Goal: Communication & Community: Answer question/provide support

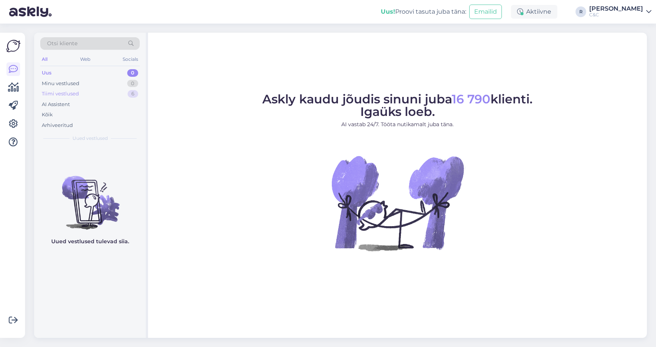
click at [106, 94] on div "Tiimi vestlused 6" at bounding box center [89, 93] width 99 height 11
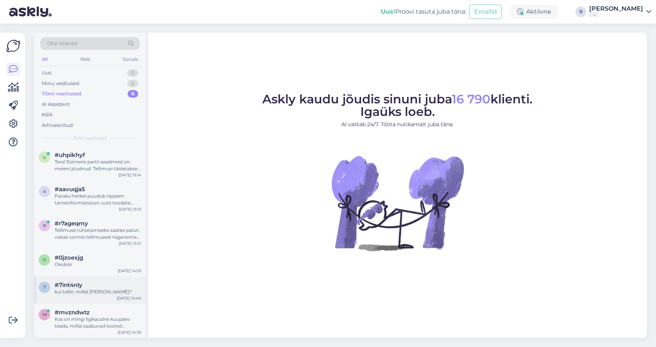
click at [77, 295] on div "7 #7int4nly kui tellin, millal [PERSON_NAME]? [DATE] 14:40" at bounding box center [90, 289] width 112 height 27
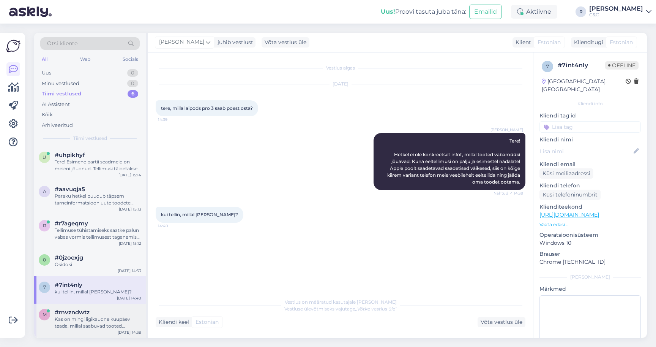
click at [88, 335] on div "m #mvzndwtz Kas on mingi ligikaudne kuupäev teada, millal saabuvad tooted poodi…" at bounding box center [90, 320] width 112 height 34
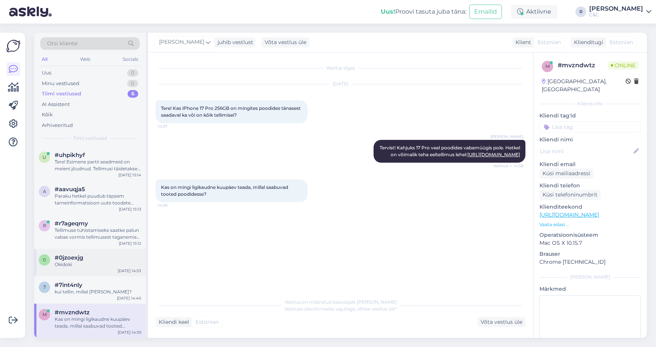
click at [106, 264] on div "Okidoki" at bounding box center [98, 264] width 87 height 7
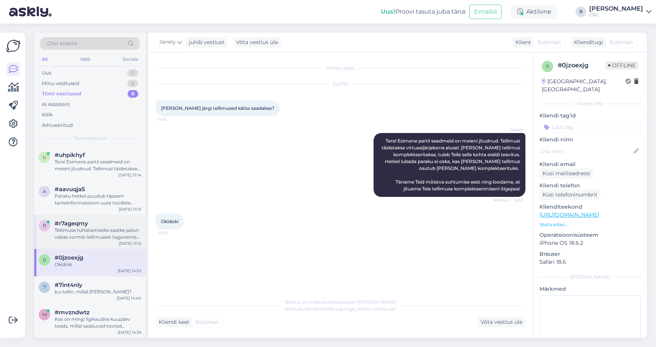
click at [107, 225] on div "#r7ageqmy" at bounding box center [98, 223] width 87 height 7
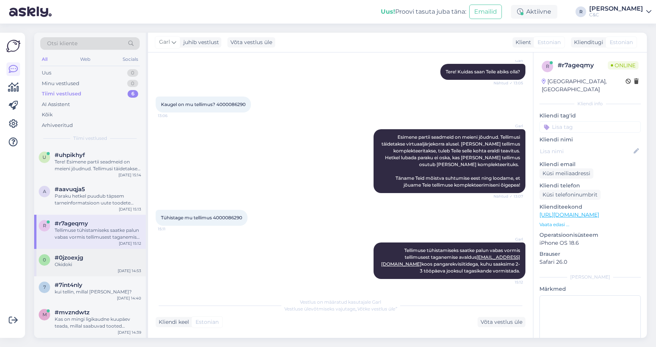
click at [98, 257] on div "#0jzoexjg" at bounding box center [98, 257] width 87 height 7
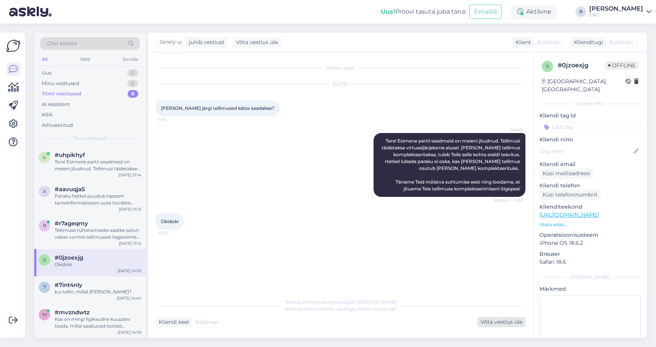
click at [497, 320] on div "Võta vestlus üle" at bounding box center [502, 322] width 48 height 10
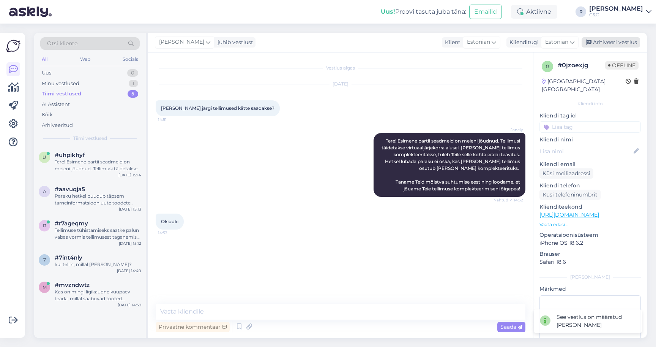
click at [614, 41] on div "Arhiveeri vestlus" at bounding box center [611, 42] width 58 height 10
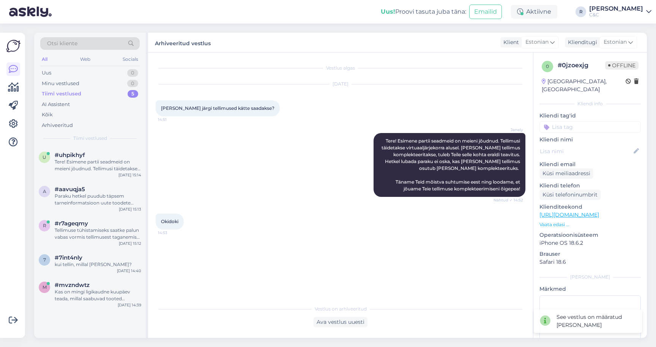
click at [92, 197] on div "Paraku hetkel puudub täpsem tarneinformatsioon uute toodete osas. Karm reaalsus…" at bounding box center [98, 200] width 87 height 14
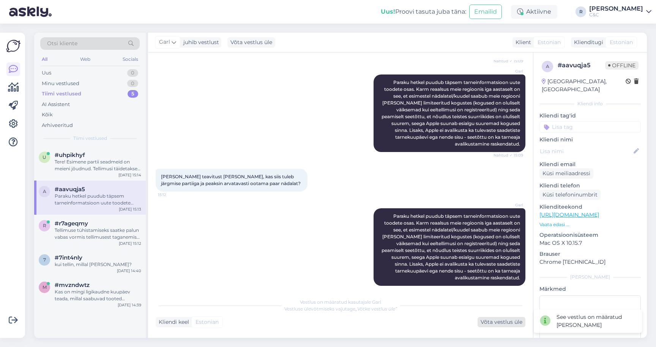
click at [495, 319] on div "Võta vestlus üle" at bounding box center [502, 322] width 48 height 10
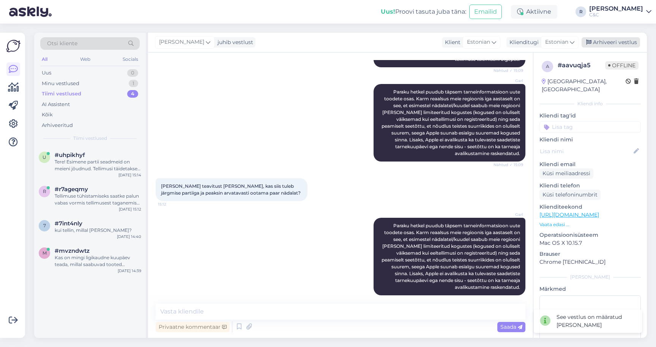
click at [624, 45] on div "Arhiveeri vestlus" at bounding box center [611, 42] width 58 height 10
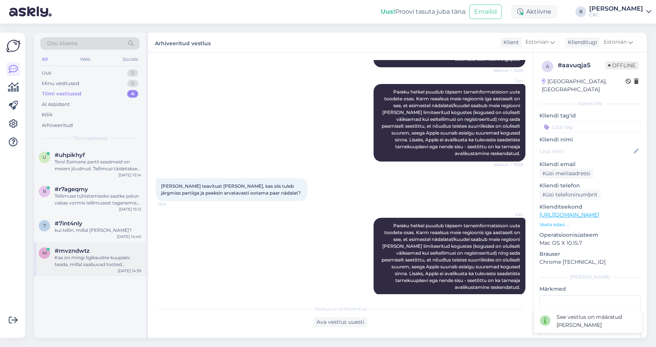
click at [82, 259] on div "Kas on mingi ligikaudne kuupäev teada, millal saabuvad tooted poodidesse?" at bounding box center [98, 261] width 87 height 14
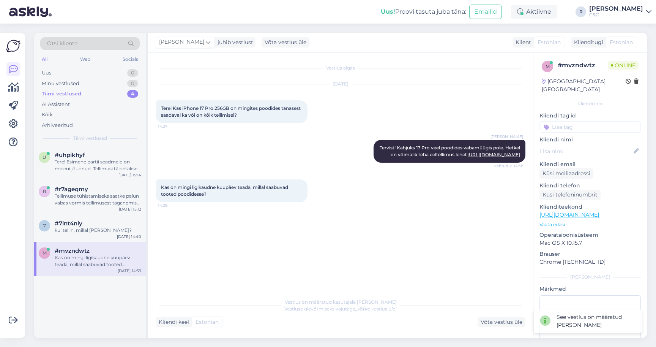
scroll to position [0, 0]
click at [492, 320] on div "Võta vestlus üle" at bounding box center [502, 322] width 48 height 10
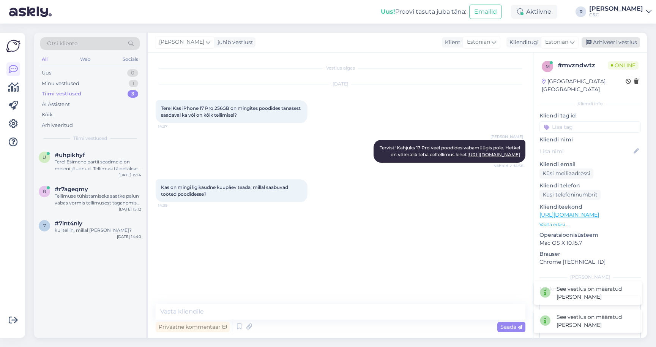
click at [597, 42] on div "Arhiveeri vestlus" at bounding box center [611, 42] width 58 height 10
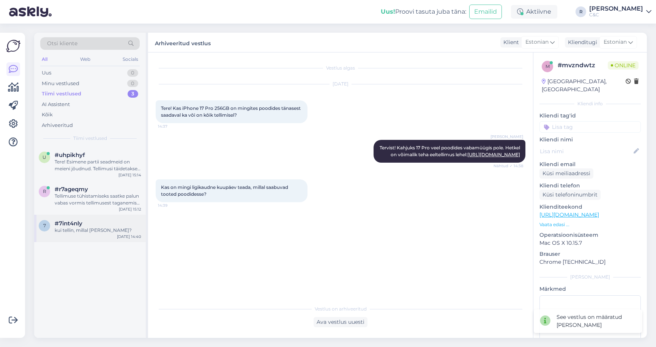
click at [107, 221] on div "#7int4nly" at bounding box center [98, 223] width 87 height 7
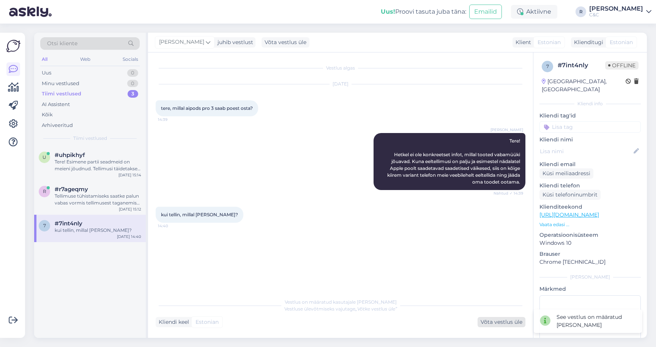
click at [508, 320] on div "Võta vestlus üle" at bounding box center [502, 322] width 48 height 10
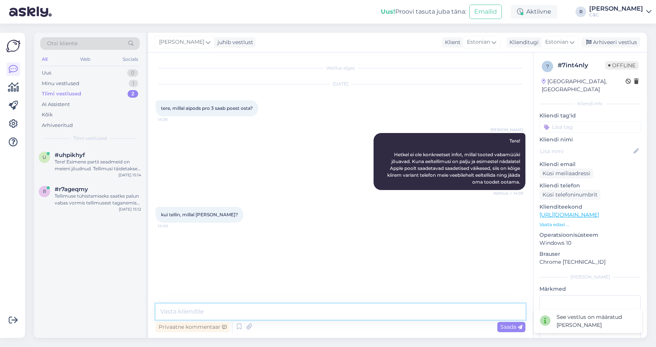
click at [371, 316] on textarea at bounding box center [341, 311] width 370 height 16
click at [313, 314] on textarea "Hetkel konkreetset tarneaja infot meil ei ole." at bounding box center [341, 311] width 370 height 16
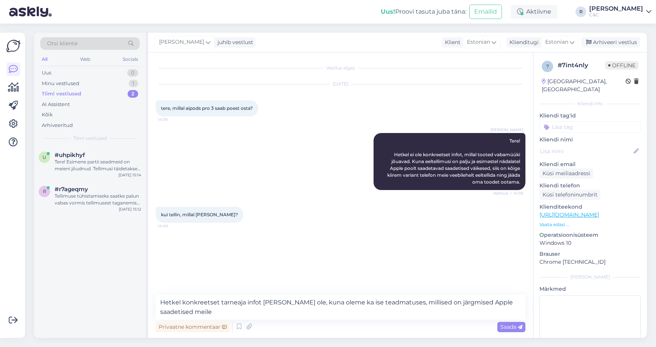
click at [407, 293] on div "Vestlus algas Sep 19 2025 tere, millal aipods pro 3 saab poest osta? 14:39 Jako…" at bounding box center [340, 194] width 385 height 285
click at [406, 297] on textarea "Hetkel konkreetset tarneaja infot meil ei ole, kuna oleme ka ise teadmatuses, m…" at bounding box center [341, 306] width 370 height 25
click at [403, 301] on textarea "Hetkel konkreetset tarneaja infot meil ei ole, kuna oleme ka ise teadmatuses, m…" at bounding box center [341, 306] width 370 height 25
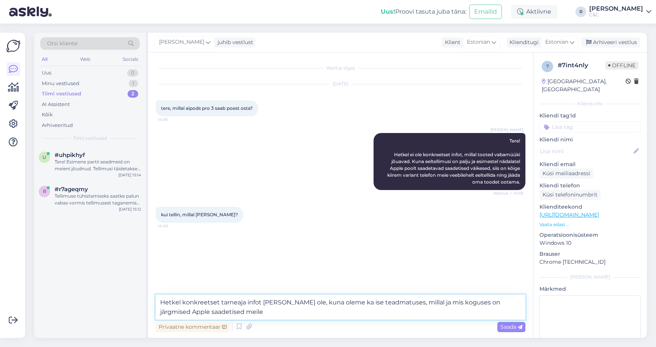
click at [348, 313] on textarea "Hetkel konkreetset tarneaja infot meil ei ole, kuna oleme ka ise teadmatuses, m…" at bounding box center [341, 306] width 370 height 25
type textarea "Hetkel konkreetset tarneaja infot meil ei ole, kuna oleme ka ise teadmatuses, m…"
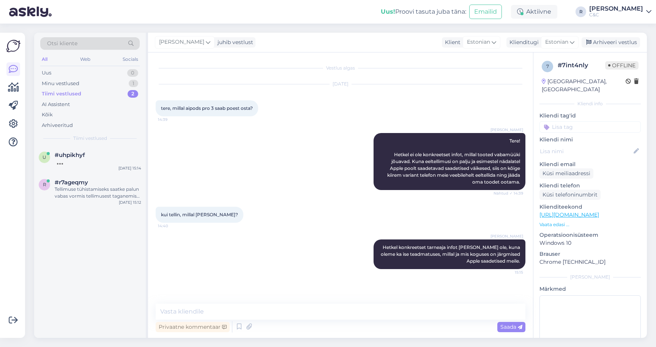
click at [617, 48] on div "Ross juhib vestlust Klient Estonian Klienditugi Estonian Arhiveeri vestlus" at bounding box center [397, 43] width 499 height 20
click at [617, 38] on div "Arhiveeri vestlus" at bounding box center [611, 42] width 58 height 10
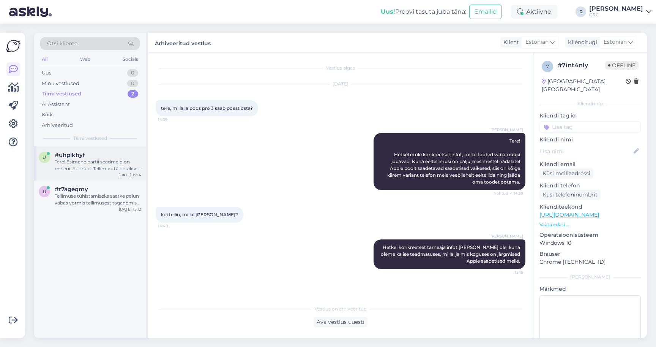
click at [110, 170] on div "Tere! Esimene partii seadmeid on meieni jõudnud. Tellimusi täidetakse virtuaalj…" at bounding box center [98, 165] width 87 height 14
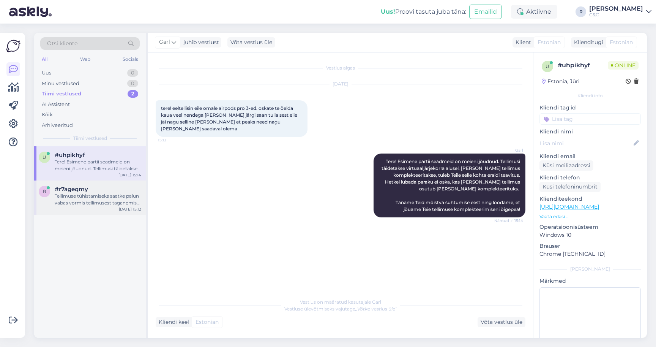
click at [95, 194] on div "Tellimuse tühistamiseks saatke palun vabas vormis tellimusest taganemise avaldu…" at bounding box center [98, 200] width 87 height 14
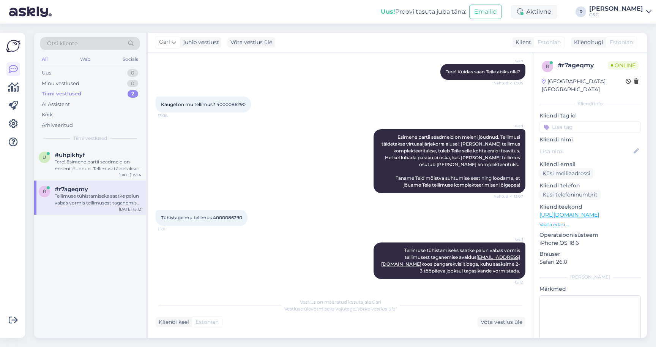
scroll to position [62, 0]
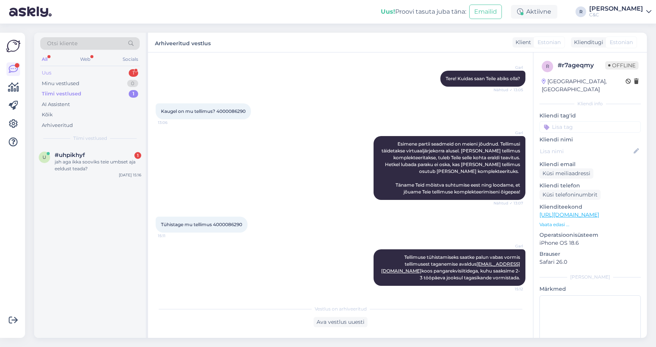
click at [101, 71] on div "Uus 1" at bounding box center [89, 73] width 99 height 11
click at [98, 162] on div "А в такой же конфигурации но со шведской расскладкой если есть на центральном с…" at bounding box center [98, 165] width 87 height 14
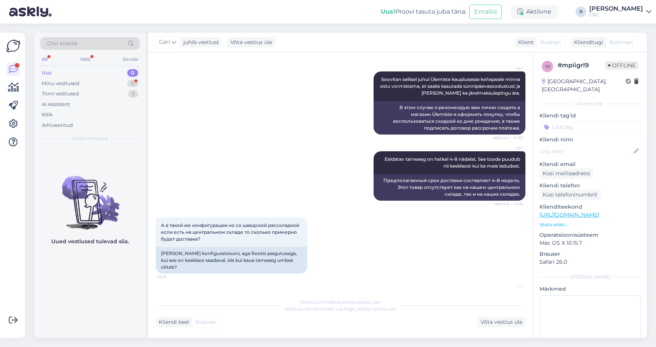
scroll to position [620, 0]
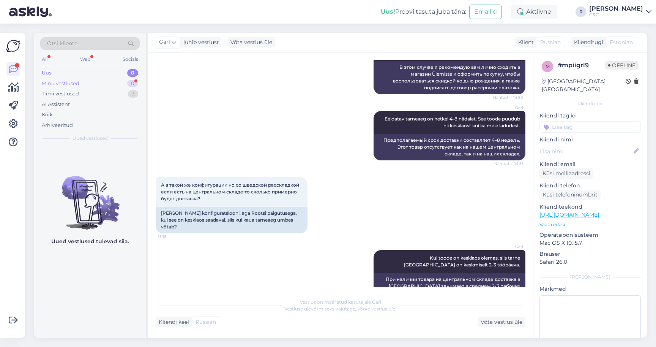
click at [127, 86] on div "Minu vestlused 0" at bounding box center [89, 83] width 99 height 11
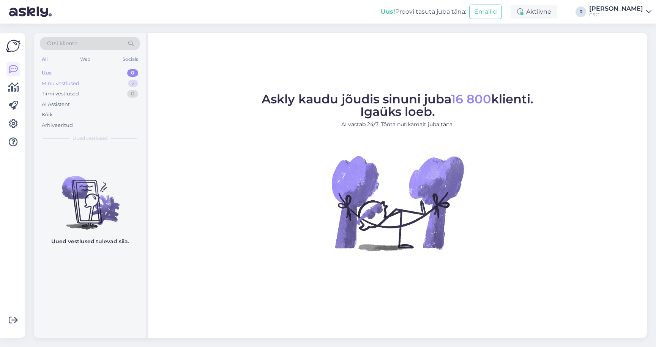
click at [125, 82] on div "Minu vestlused 2" at bounding box center [89, 83] width 99 height 11
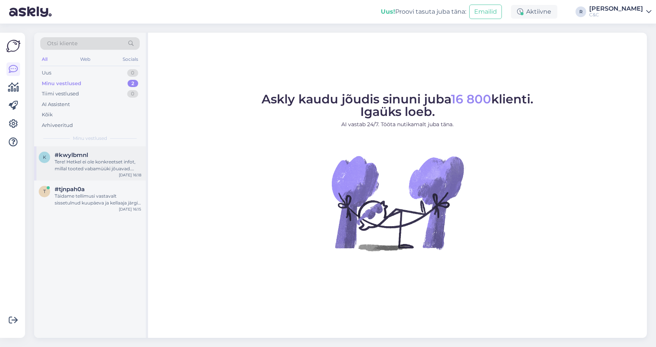
click at [95, 149] on div "k #kwylbmnl Tere! Hetkel ei ole konkreetset infot, millal tooted vabamüüki jõua…" at bounding box center [90, 163] width 112 height 34
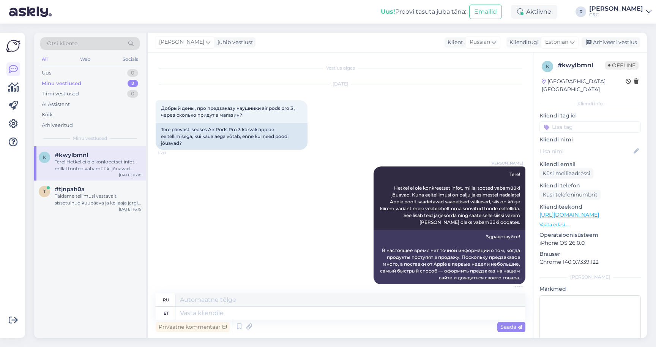
scroll to position [6, 0]
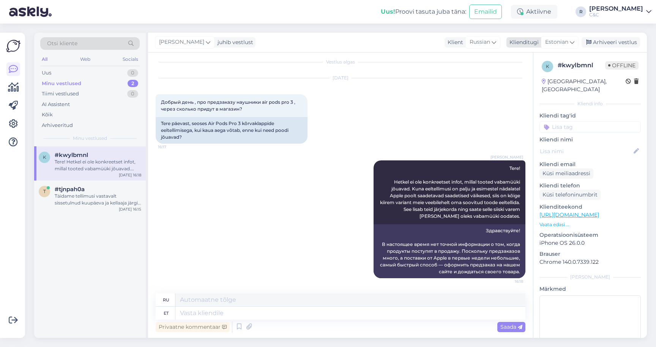
click at [567, 46] on span "Estonian" at bounding box center [556, 42] width 23 height 8
type input "eng"
click at [546, 80] on link "English" at bounding box center [543, 76] width 84 height 12
click at [301, 313] on textarea at bounding box center [350, 312] width 350 height 13
click at [242, 324] on icon at bounding box center [239, 326] width 9 height 11
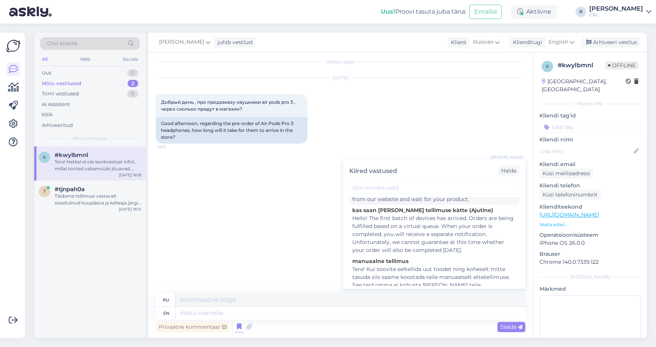
scroll to position [53, 0]
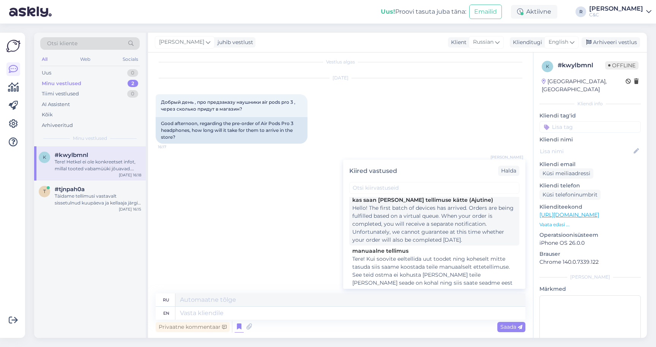
click at [426, 230] on div "Hello! The first batch of devices has arrived. Orders are being fulfilled based…" at bounding box center [434, 224] width 164 height 40
type textarea "Здравствуйте! Первая партия устройств прибыла. Заказы выполняются в порядке вир…"
type textarea "Hello! The first batch of devices has arrived. Orders are being fulfilled based…"
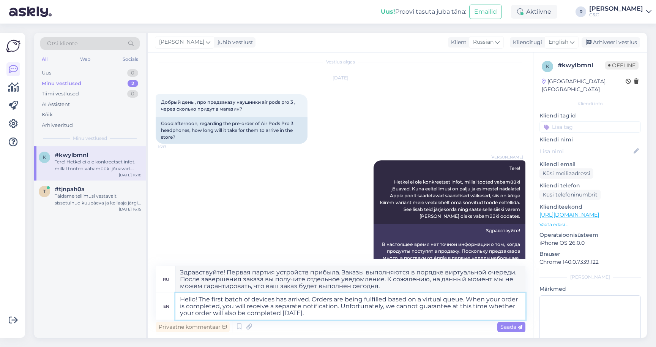
click at [319, 308] on textarea "Hello! The first batch of devices has arrived. Orders are being fulfilled based…" at bounding box center [350, 306] width 350 height 27
click at [316, 310] on textarea "Hello! The first batch of devices has arrived. Orders are being fulfilled based…" at bounding box center [350, 306] width 350 height 27
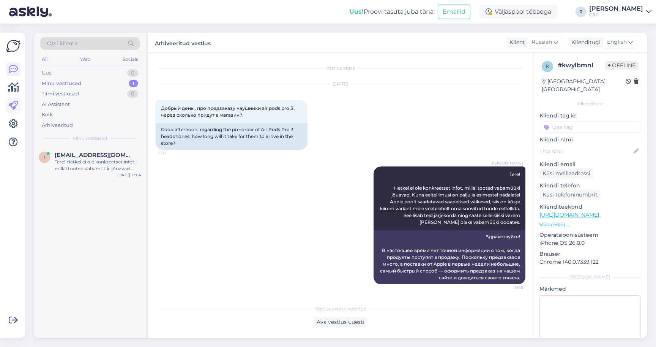
click at [17, 104] on icon at bounding box center [13, 105] width 9 height 9
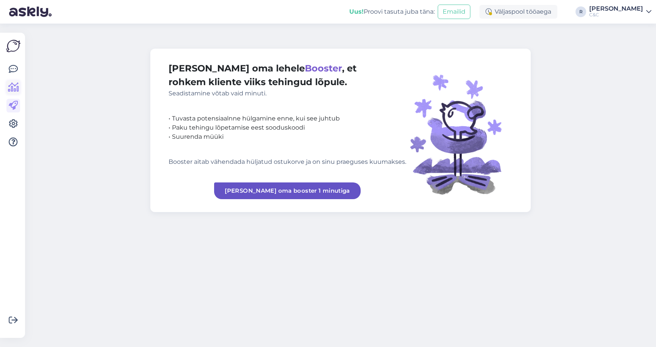
click at [13, 91] on link at bounding box center [13, 87] width 14 height 14
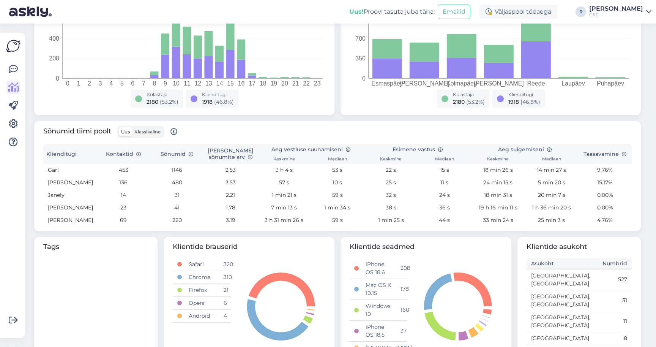
scroll to position [191, 0]
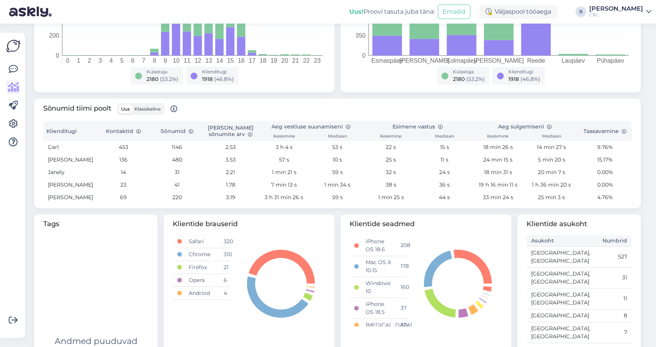
click at [126, 132] on th "Kontaktid" at bounding box center [124, 131] width 54 height 20
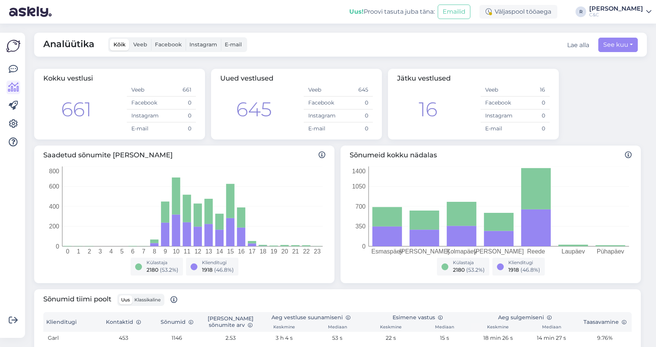
scroll to position [0, 0]
click at [573, 42] on div "Lae alla" at bounding box center [578, 45] width 22 height 9
click at [619, 47] on button "See kuu" at bounding box center [617, 45] width 39 height 14
select select "8"
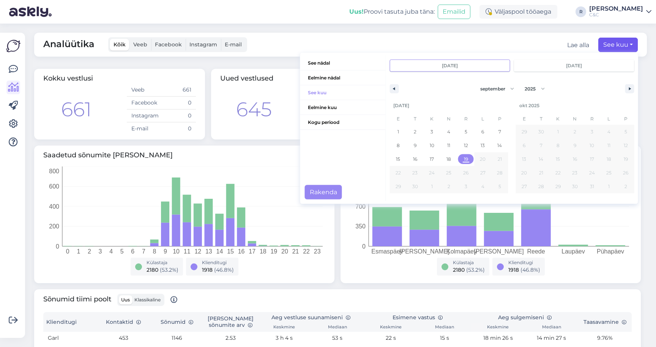
click at [458, 162] on span "19" at bounding box center [466, 159] width 17 height 10
type input "[DATE]"
click at [326, 191] on button "Rakenda" at bounding box center [323, 192] width 37 height 14
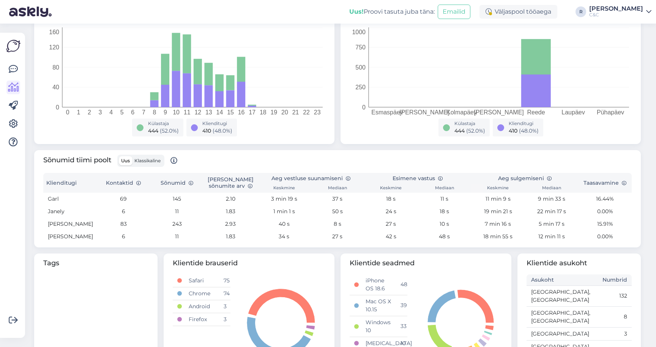
scroll to position [137, 0]
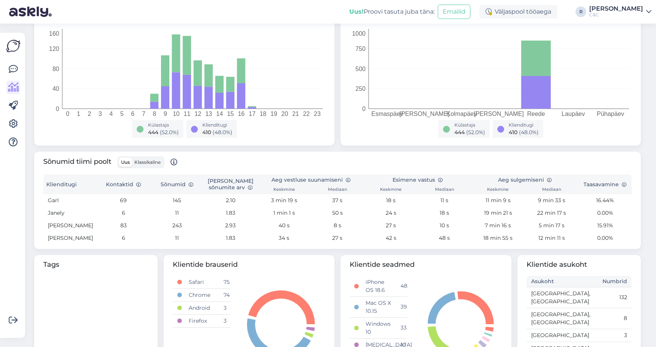
click at [146, 161] on span "Klassikaline" at bounding box center [147, 162] width 26 height 6
click at [132, 158] on input "Klassikaline" at bounding box center [132, 158] width 0 height 0
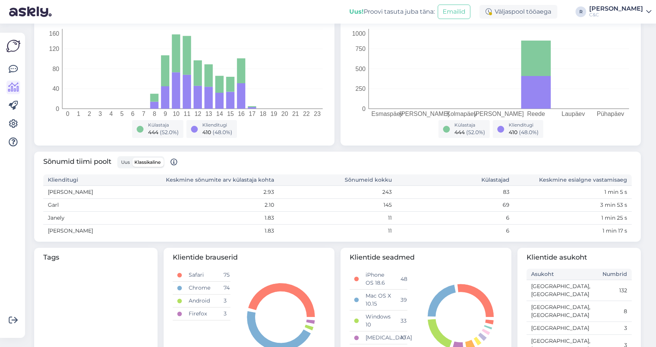
click at [122, 160] on label "Uus" at bounding box center [125, 162] width 13 height 9
click at [119, 158] on input "Uus" at bounding box center [119, 158] width 0 height 0
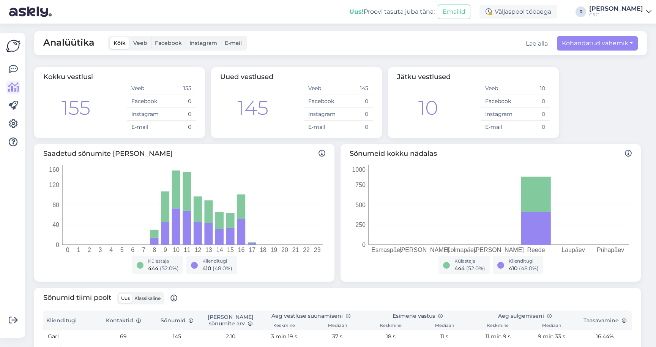
scroll to position [1, 0]
click at [203, 44] on span "Instagram" at bounding box center [203, 43] width 28 height 7
click at [186, 38] on input "Instagram" at bounding box center [186, 38] width 0 height 0
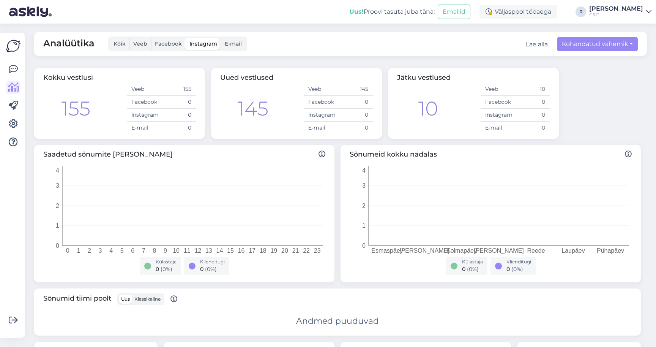
click at [228, 46] on span "E-mail" at bounding box center [233, 43] width 17 height 7
click at [221, 38] on input "E-mail" at bounding box center [221, 38] width 0 height 0
click at [176, 45] on span "Facebook" at bounding box center [168, 43] width 27 height 7
click at [151, 38] on input "Facebook" at bounding box center [151, 38] width 0 height 0
click at [136, 45] on span "Veeb" at bounding box center [140, 43] width 14 height 7
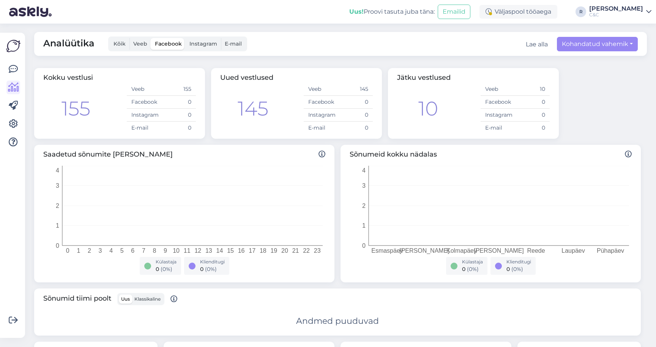
click at [129, 38] on input "Veeb" at bounding box center [129, 38] width 0 height 0
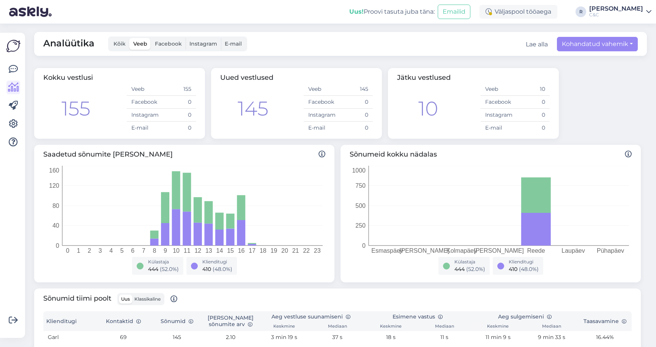
click at [122, 44] on span "Kõik" at bounding box center [120, 43] width 12 height 7
click at [110, 38] on input "Kõik" at bounding box center [110, 38] width 0 height 0
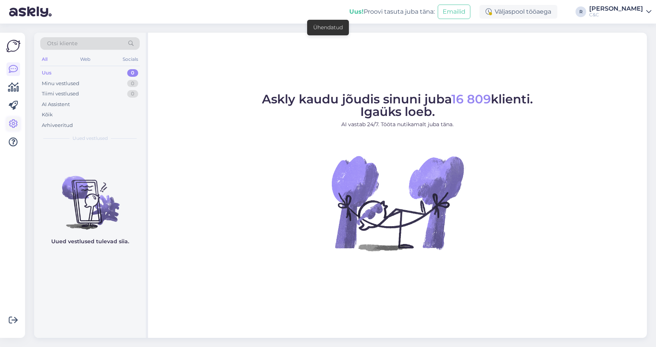
click at [14, 122] on icon at bounding box center [13, 123] width 9 height 9
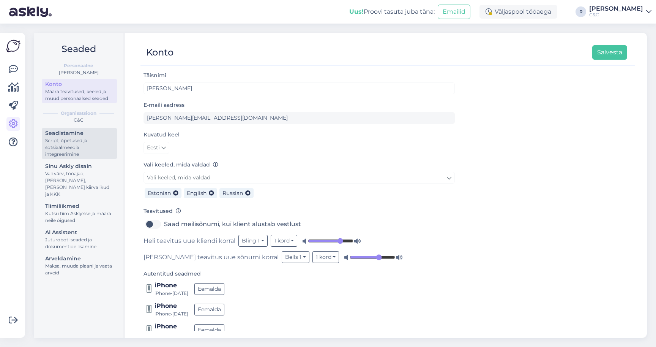
click at [85, 150] on div "Script, õpetused ja sotsiaalmeedia integreerimine" at bounding box center [79, 147] width 68 height 21
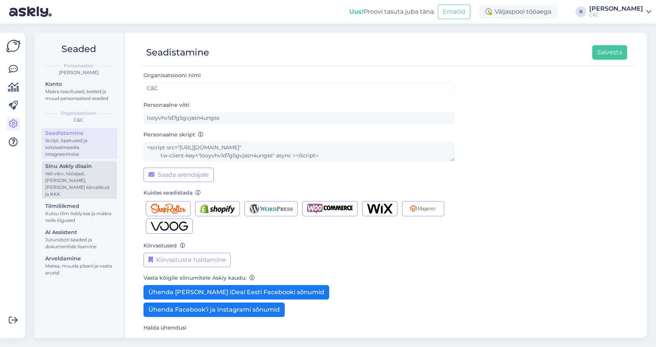
click at [82, 174] on div "Vali värv, tööajad, lisa meilivorm, kõne kiirvalikud ja KKK" at bounding box center [79, 183] width 68 height 27
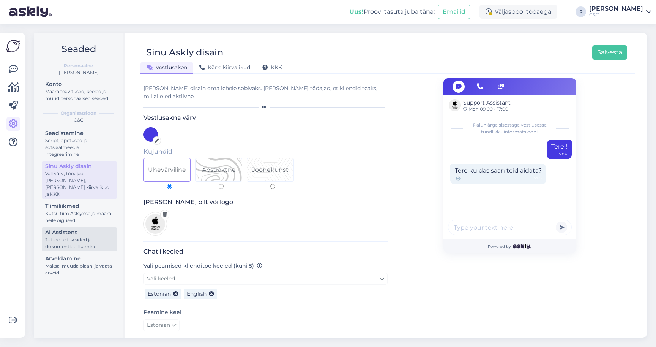
click at [65, 228] on div "AI Assistent" at bounding box center [79, 232] width 68 height 8
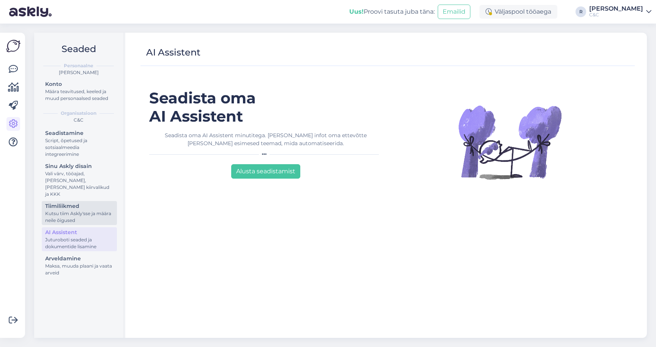
click at [67, 210] on div "Kutsu tiim Askly'sse ja määra neile õigused" at bounding box center [79, 217] width 68 height 14
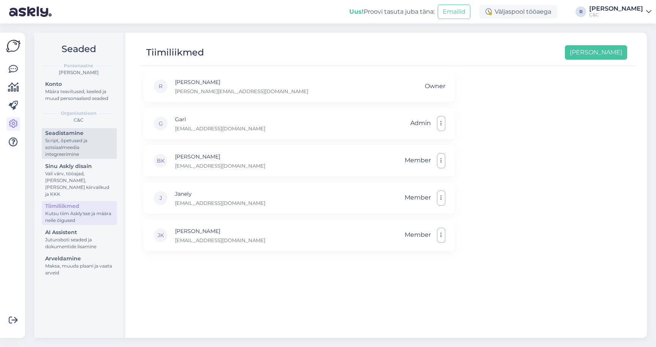
click at [73, 156] on div "Script, õpetused ja sotsiaalmeedia integreerimine" at bounding box center [79, 147] width 68 height 21
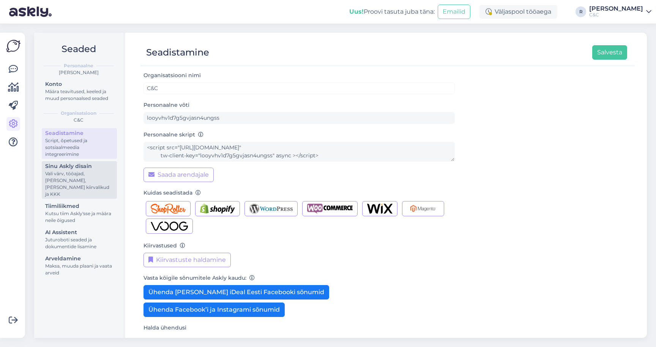
click at [68, 171] on div "Vali värv, tööajad, lisa meilivorm, kõne kiirvalikud ja KKK" at bounding box center [79, 183] width 68 height 27
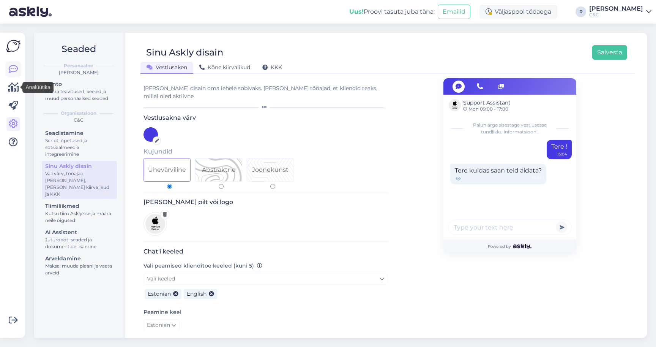
click at [16, 64] on link at bounding box center [13, 69] width 14 height 14
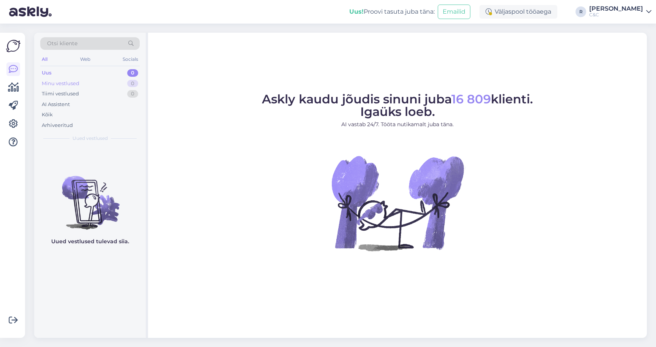
click at [80, 87] on div "Minu vestlused 0" at bounding box center [89, 83] width 99 height 11
click at [16, 114] on div at bounding box center [13, 105] width 14 height 87
click at [15, 121] on icon at bounding box center [13, 123] width 9 height 9
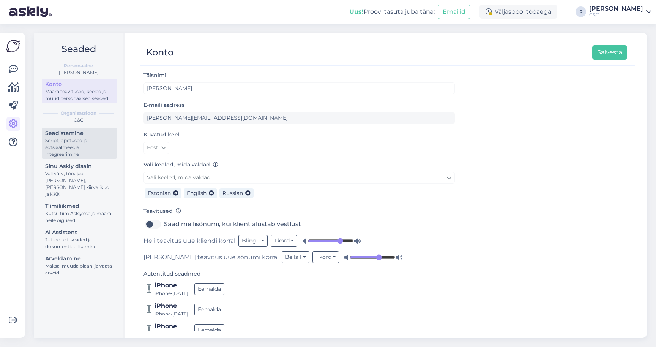
click at [78, 145] on div "Script, õpetused ja sotsiaalmeedia integreerimine" at bounding box center [79, 147] width 68 height 21
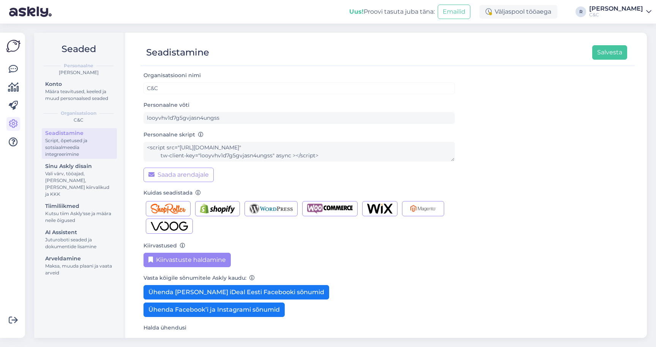
click at [171, 257] on button "Kiirvastuste haldamine" at bounding box center [187, 260] width 87 height 14
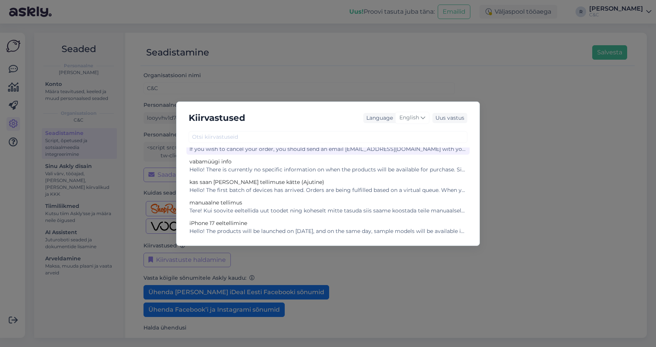
scroll to position [38, 0]
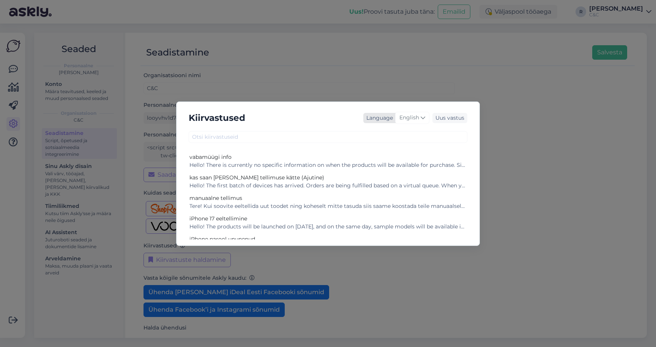
click at [422, 121] on icon at bounding box center [423, 118] width 5 height 8
type input "es"
click at [378, 163] on link "Estonian" at bounding box center [397, 164] width 84 height 12
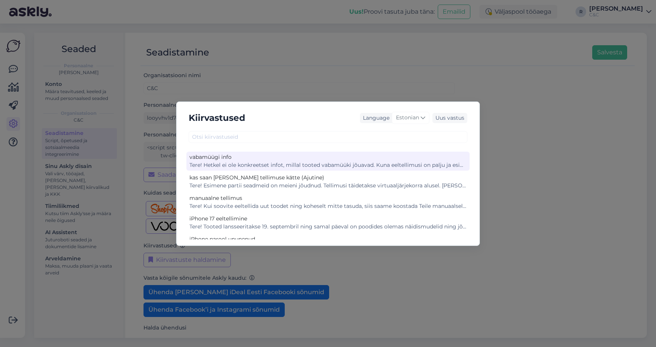
click at [318, 159] on div "vabamüügi info" at bounding box center [327, 157] width 277 height 8
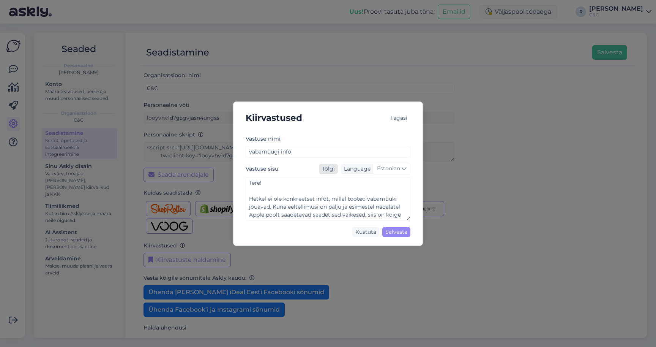
click at [331, 170] on div "Tõlgi" at bounding box center [328, 169] width 19 height 10
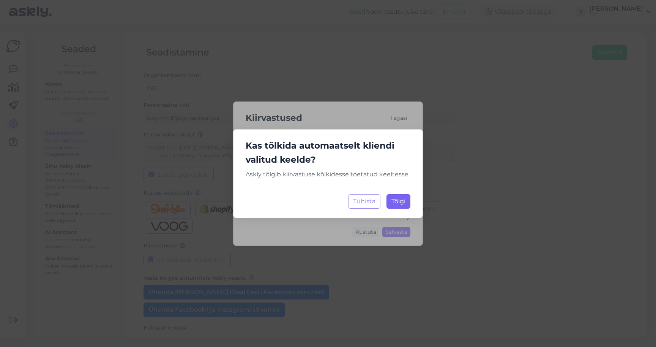
click at [399, 200] on span "Tõlgi" at bounding box center [398, 200] width 14 height 7
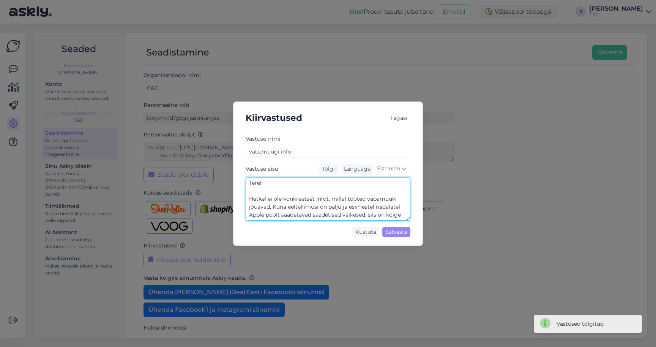
click at [349, 210] on textarea "Tere! Hetkel ei ole konkreetset infot, millal tooted vabamüüki jõuavad. Kuna ee…" at bounding box center [328, 199] width 165 height 44
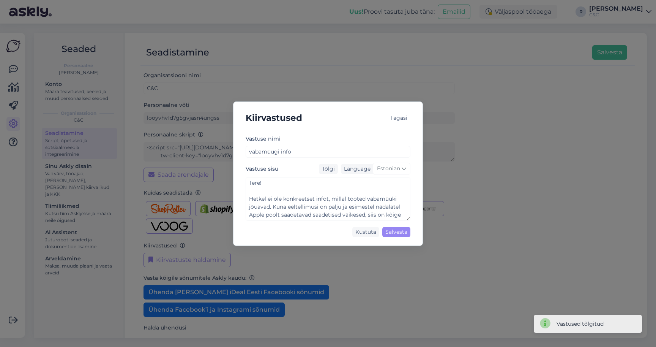
click at [394, 116] on div "Tagasi" at bounding box center [398, 118] width 23 height 10
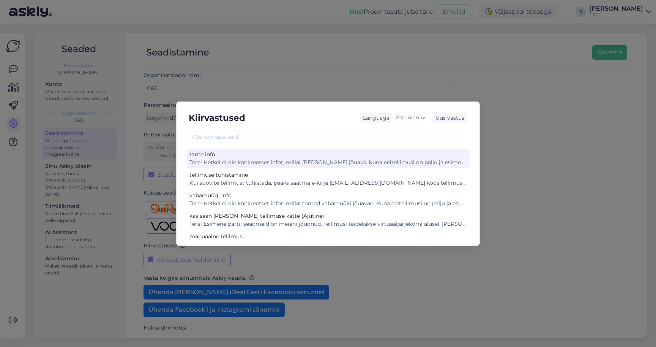
click at [273, 166] on div "Tere! Hetkel ei ole konkreetset infot, millal toode kohale jõuaks. Kuna eeltell…" at bounding box center [327, 162] width 277 height 8
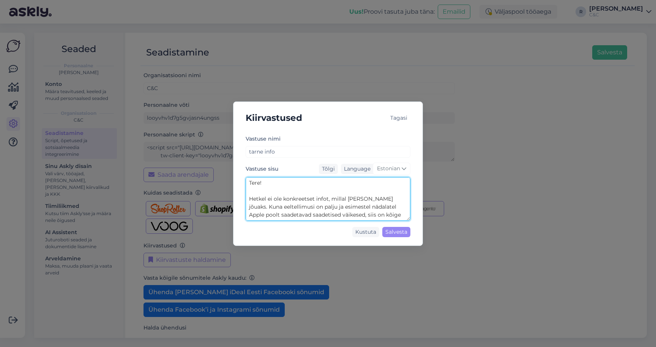
click at [302, 194] on textarea "Tere! Hetkel ei ole konkreetset infot, millal toode kohale jõuaks. Kuna eeltell…" at bounding box center [328, 199] width 165 height 44
